Goal: Navigation & Orientation: Go to known website

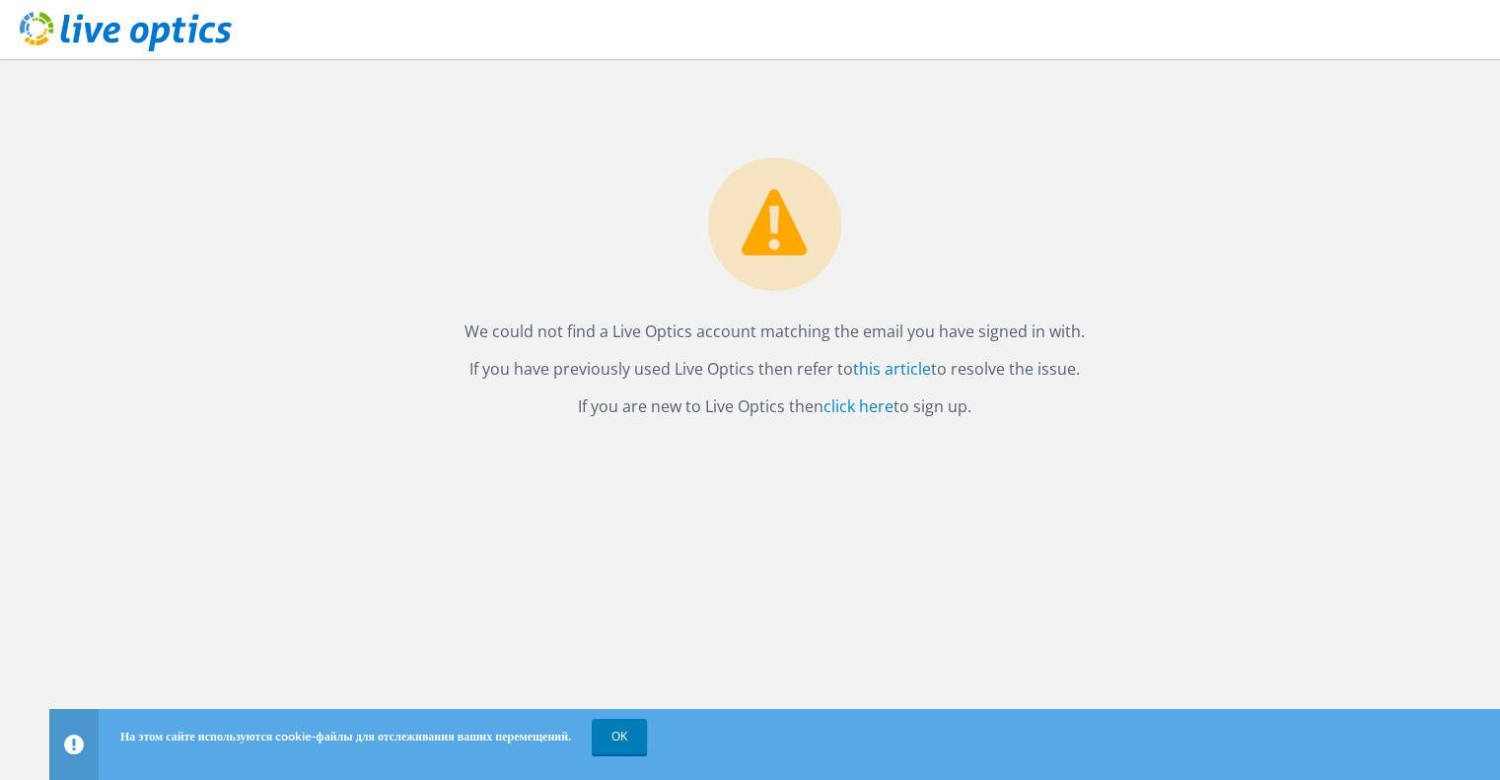
click at [1026, 146] on div "We could not find a Live Optics account matching the email you have signed in w…" at bounding box center [774, 239] width 1450 height 361
click at [106, 40] on use at bounding box center [126, 31] width 212 height 39
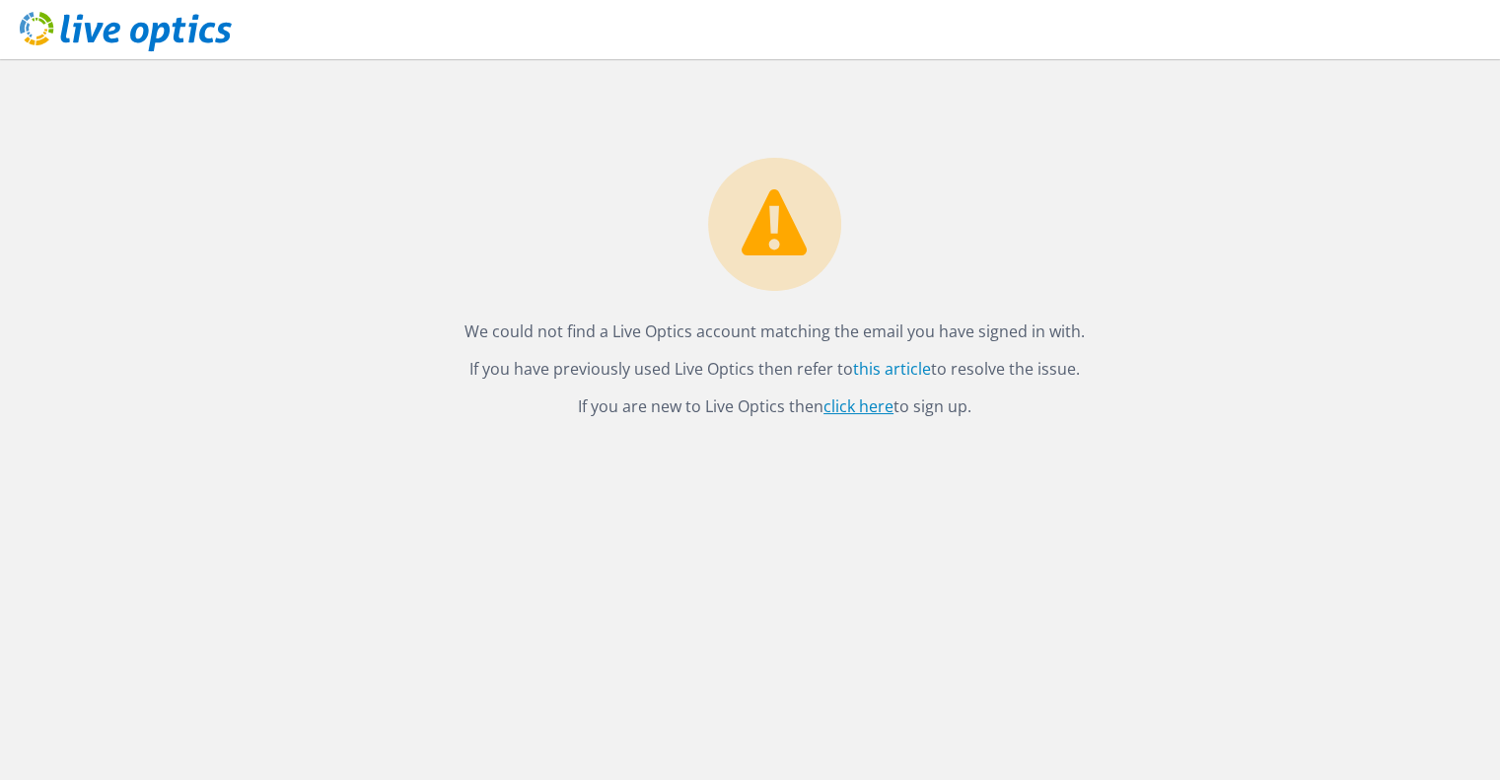
click at [879, 413] on link "click here" at bounding box center [858, 406] width 70 height 22
